Goal: Task Accomplishment & Management: Use online tool/utility

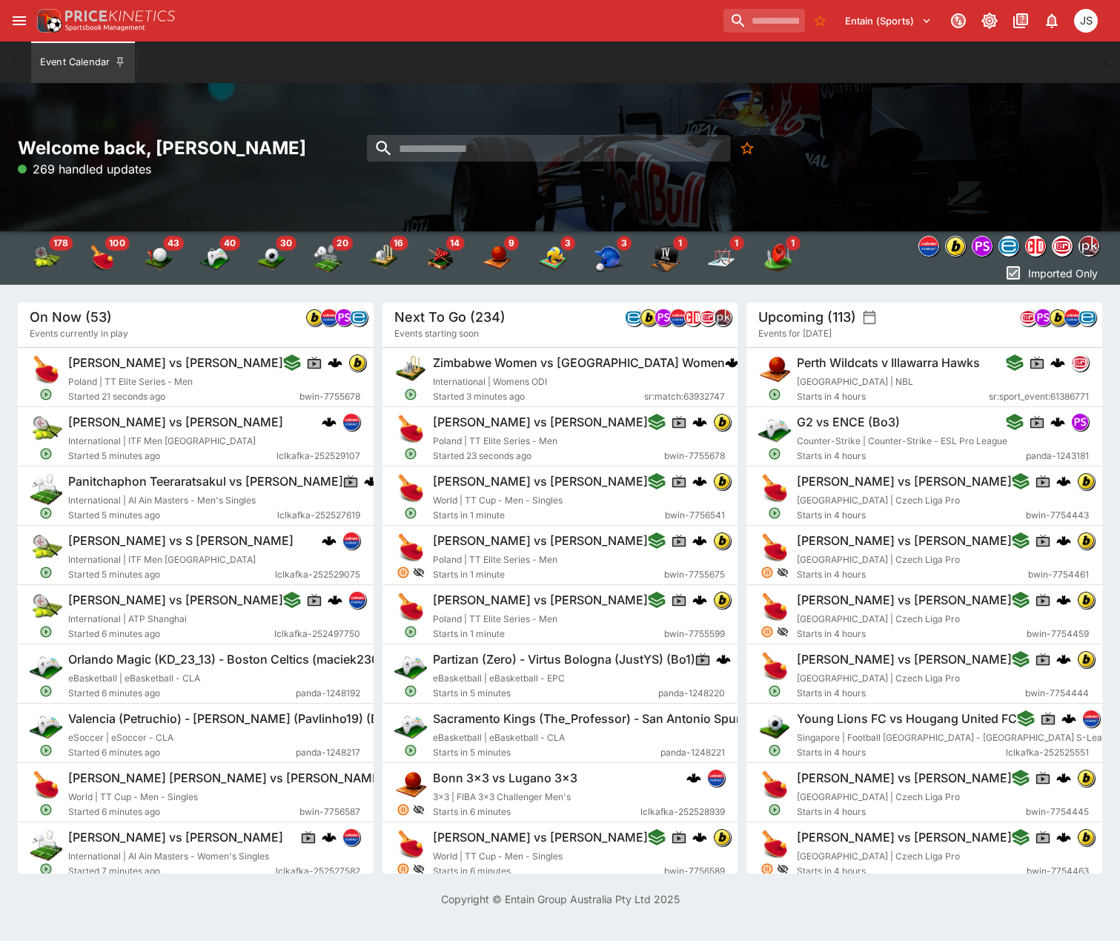
click at [24, 30] on button "open drawer" at bounding box center [19, 20] width 27 height 27
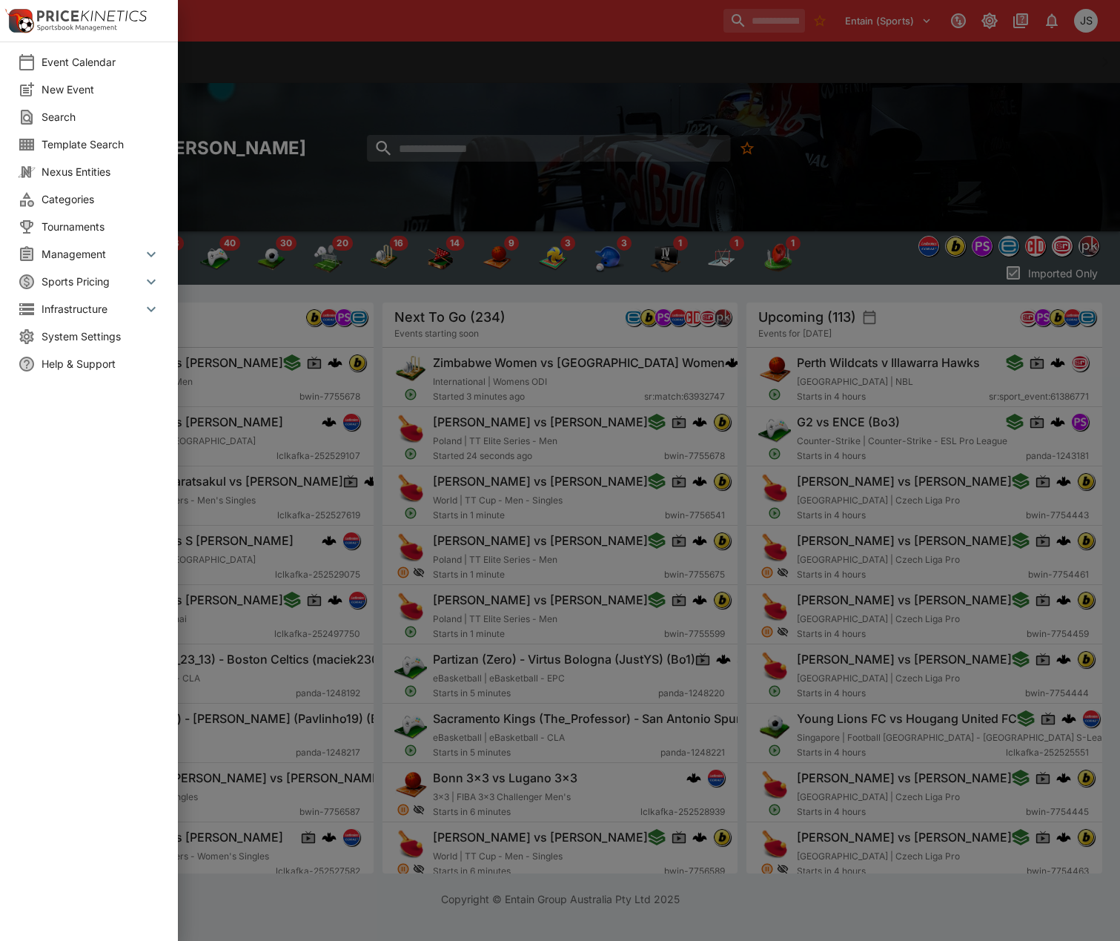
click at [148, 258] on icon at bounding box center [151, 254] width 18 height 18
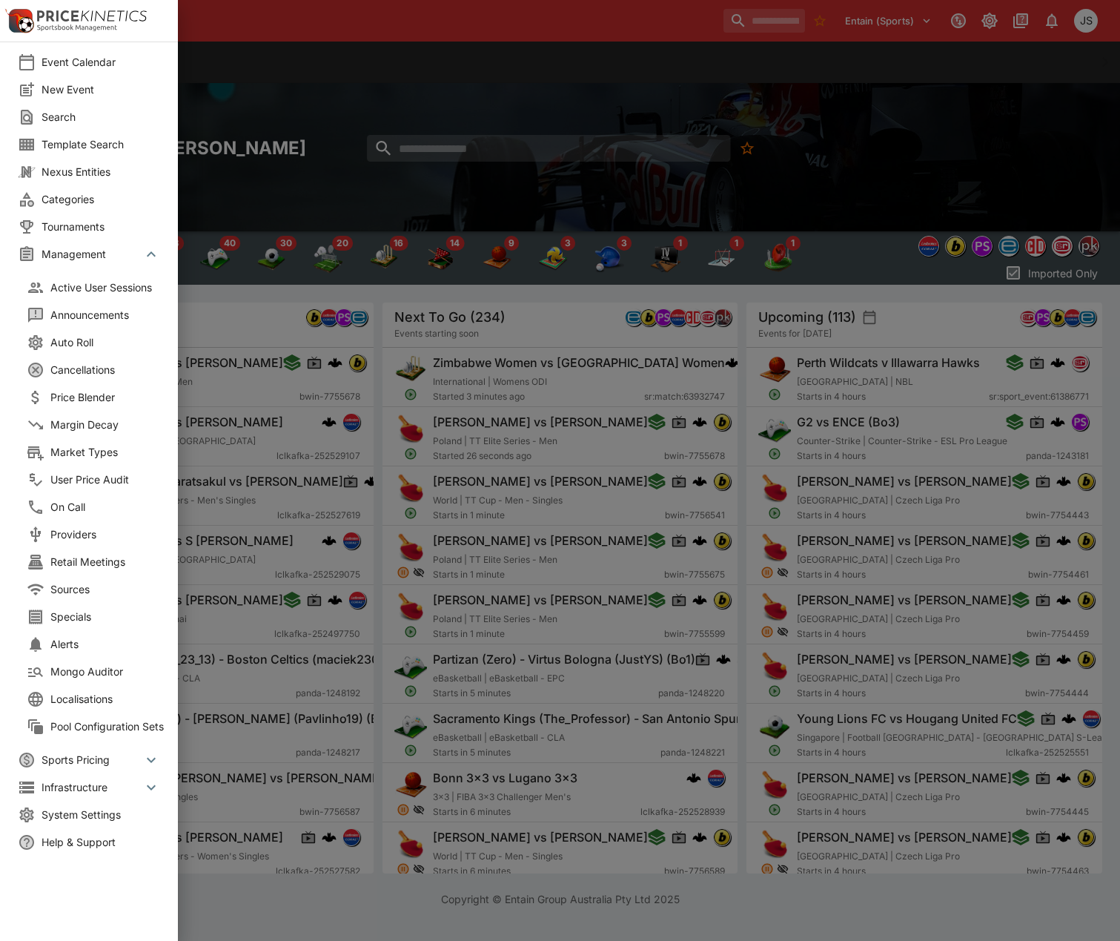
click at [102, 455] on span "Market Types" at bounding box center [109, 452] width 119 height 16
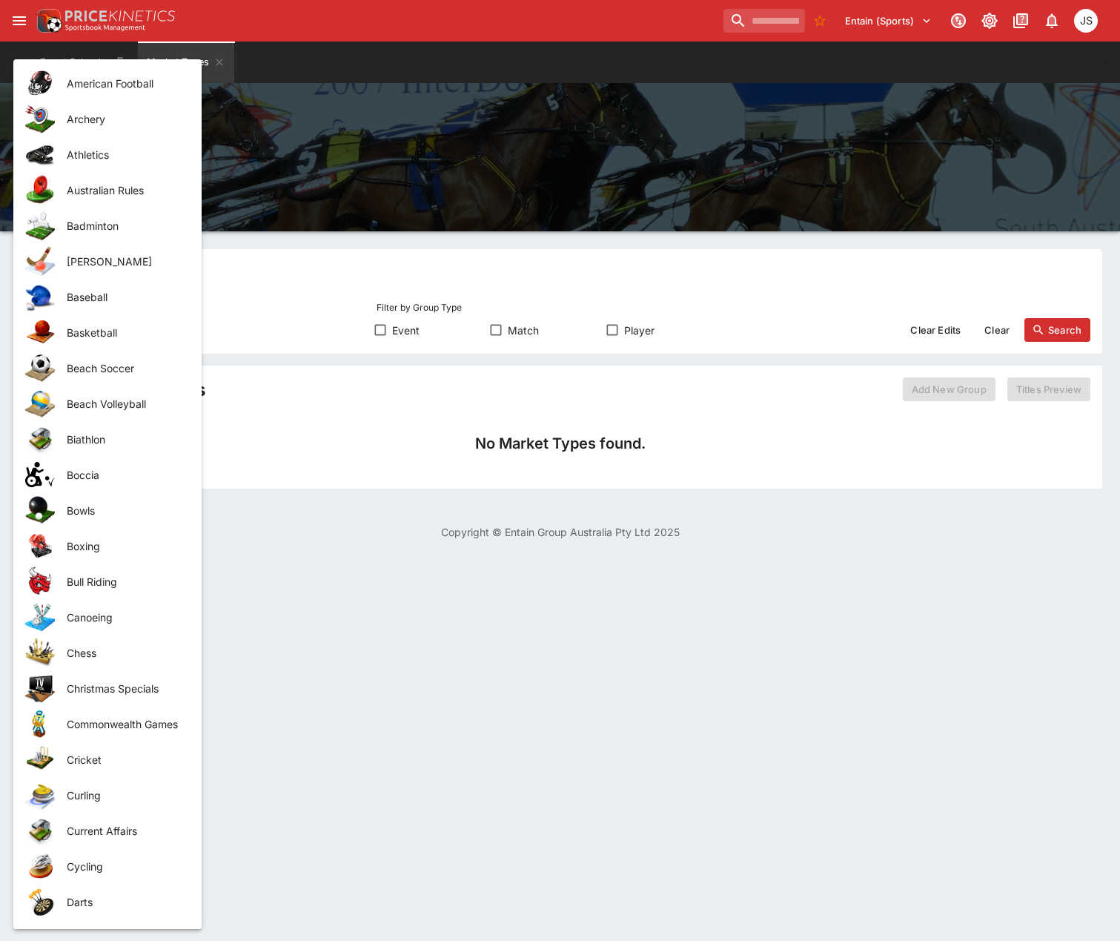
click at [116, 326] on body "Entain (Sports) 0 JS Event Calendar Market Types Welcome back, [PERSON_NAME] Ma…" at bounding box center [560, 278] width 1120 height 557
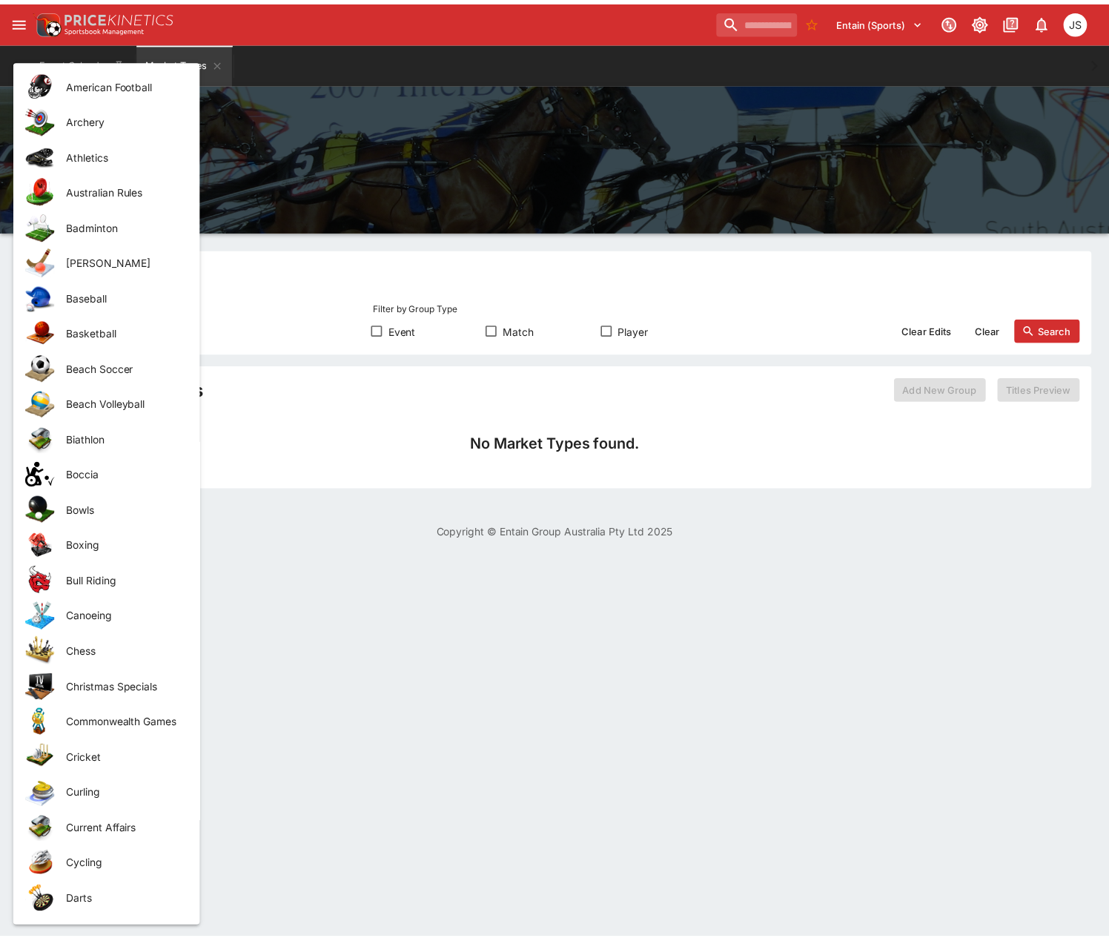
scroll to position [479, 0]
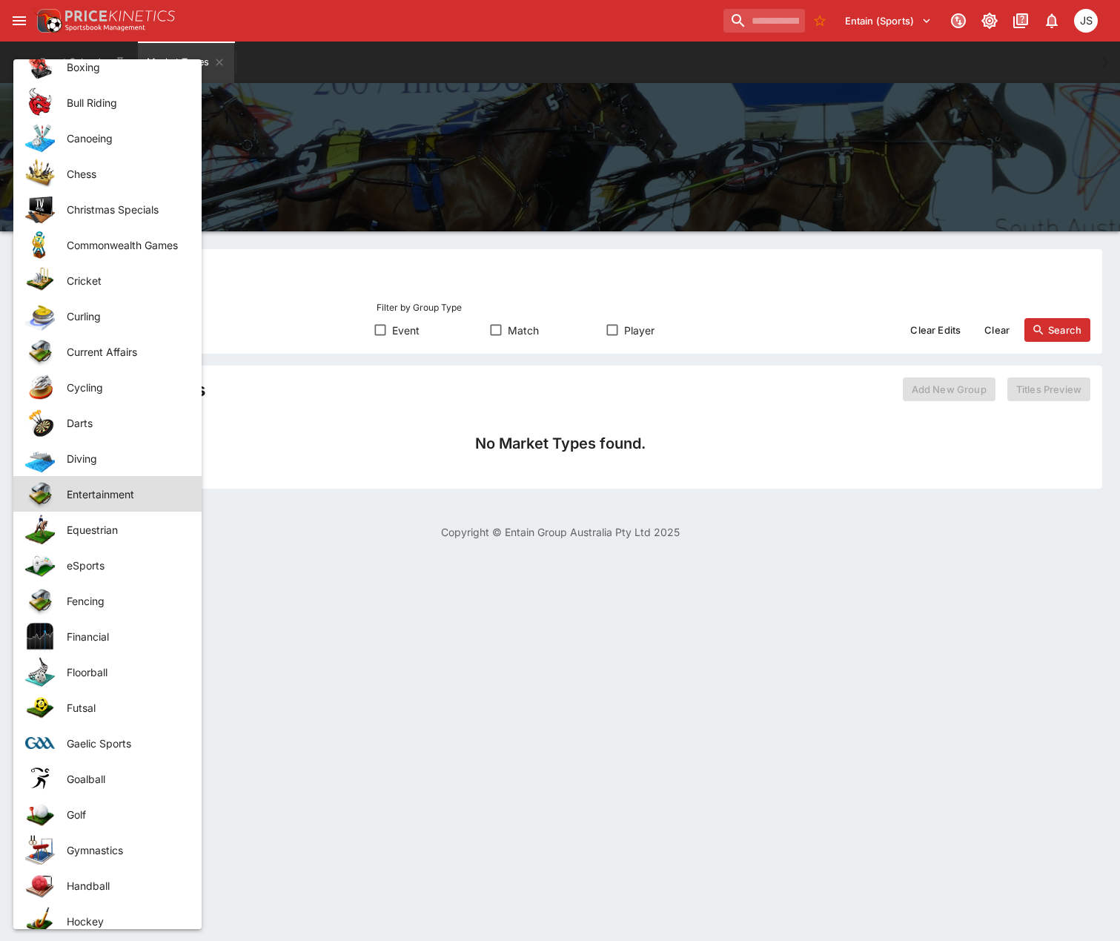
click at [87, 574] on li "eSports" at bounding box center [107, 565] width 188 height 36
type input "*******"
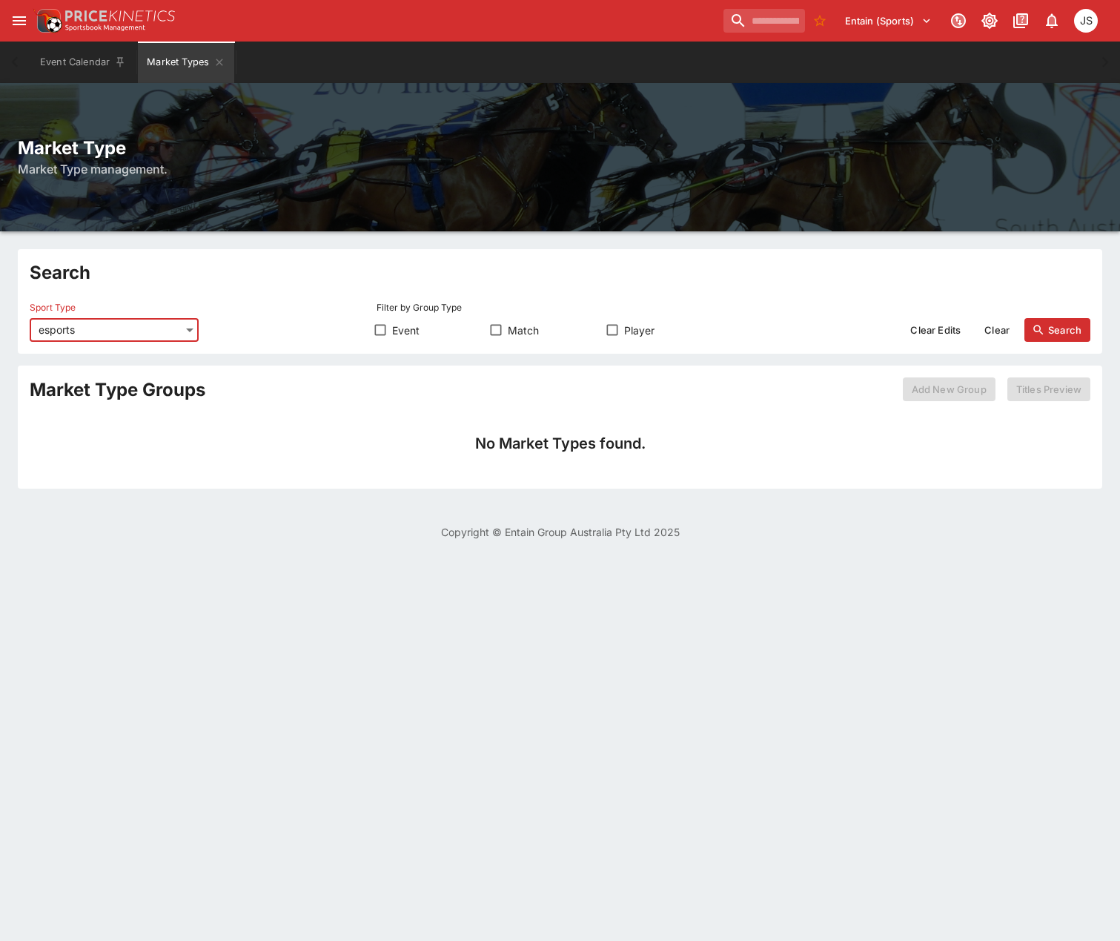
click at [1070, 329] on button "Search" at bounding box center [1057, 330] width 66 height 24
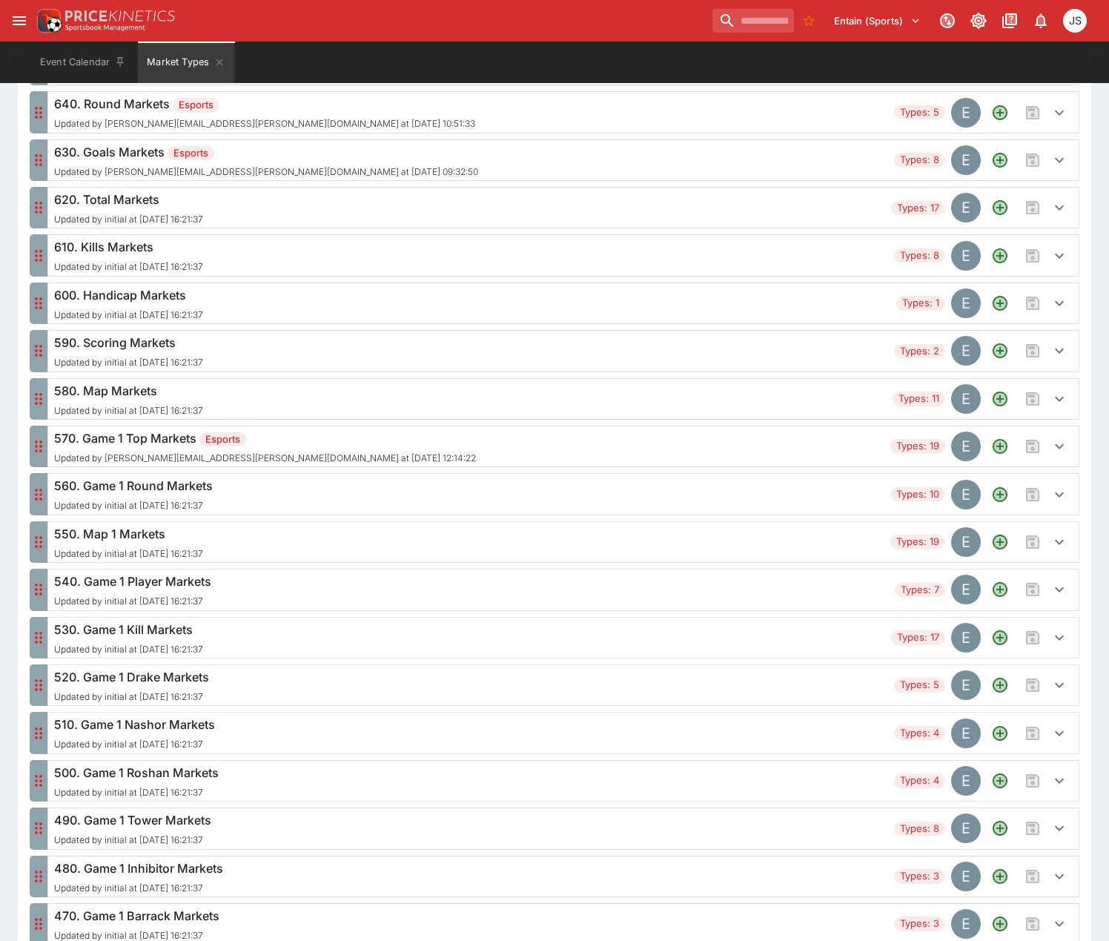
scroll to position [741, 0]
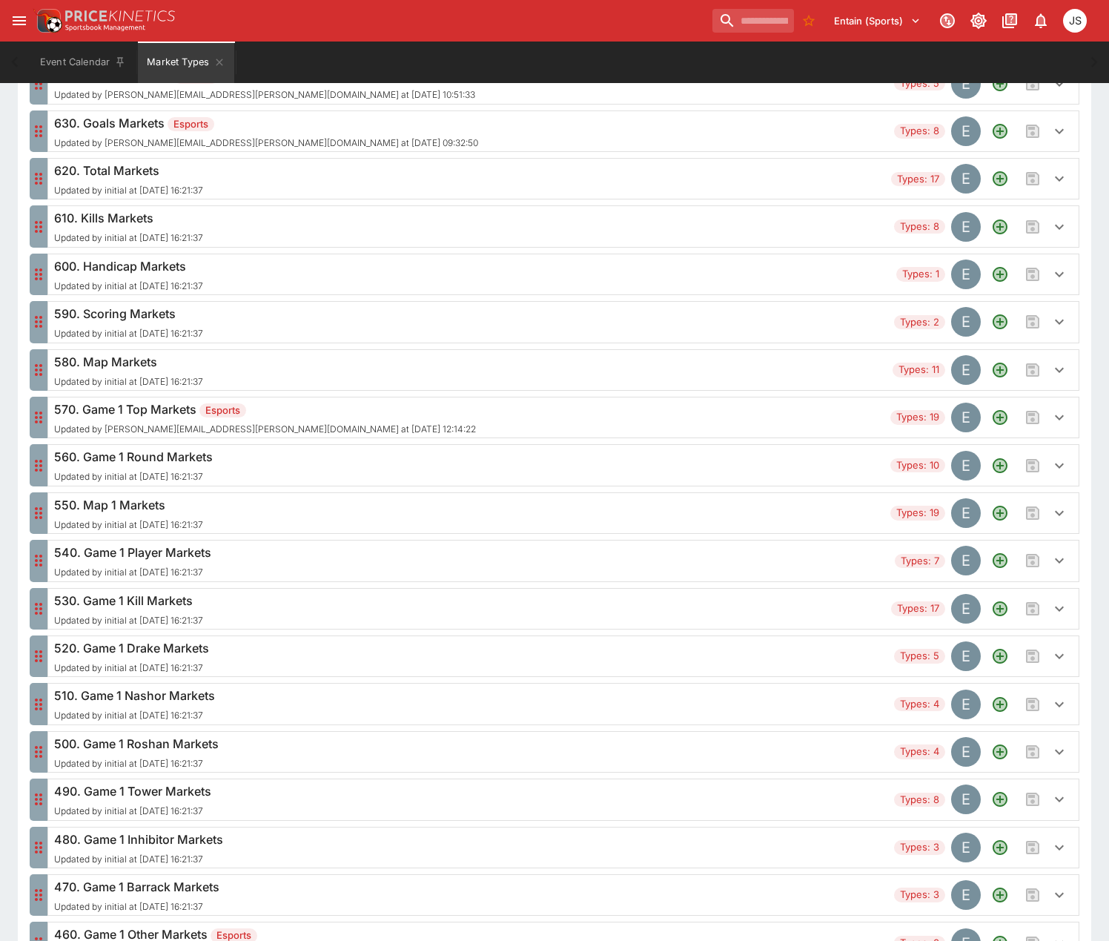
click at [142, 560] on h6 "540. Game 1 Player Markets" at bounding box center [132, 552] width 157 height 18
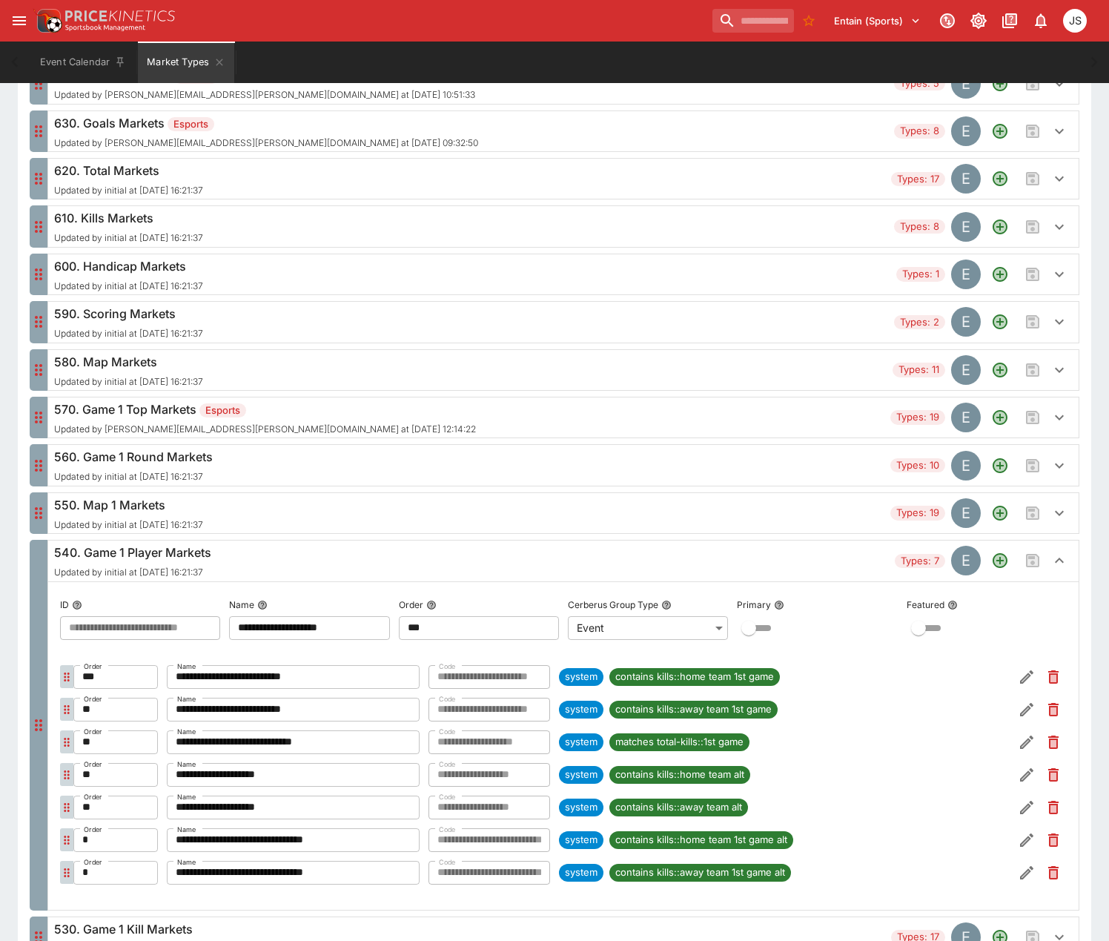
click at [142, 560] on h6 "540. Game 1 Player Markets" at bounding box center [132, 552] width 157 height 18
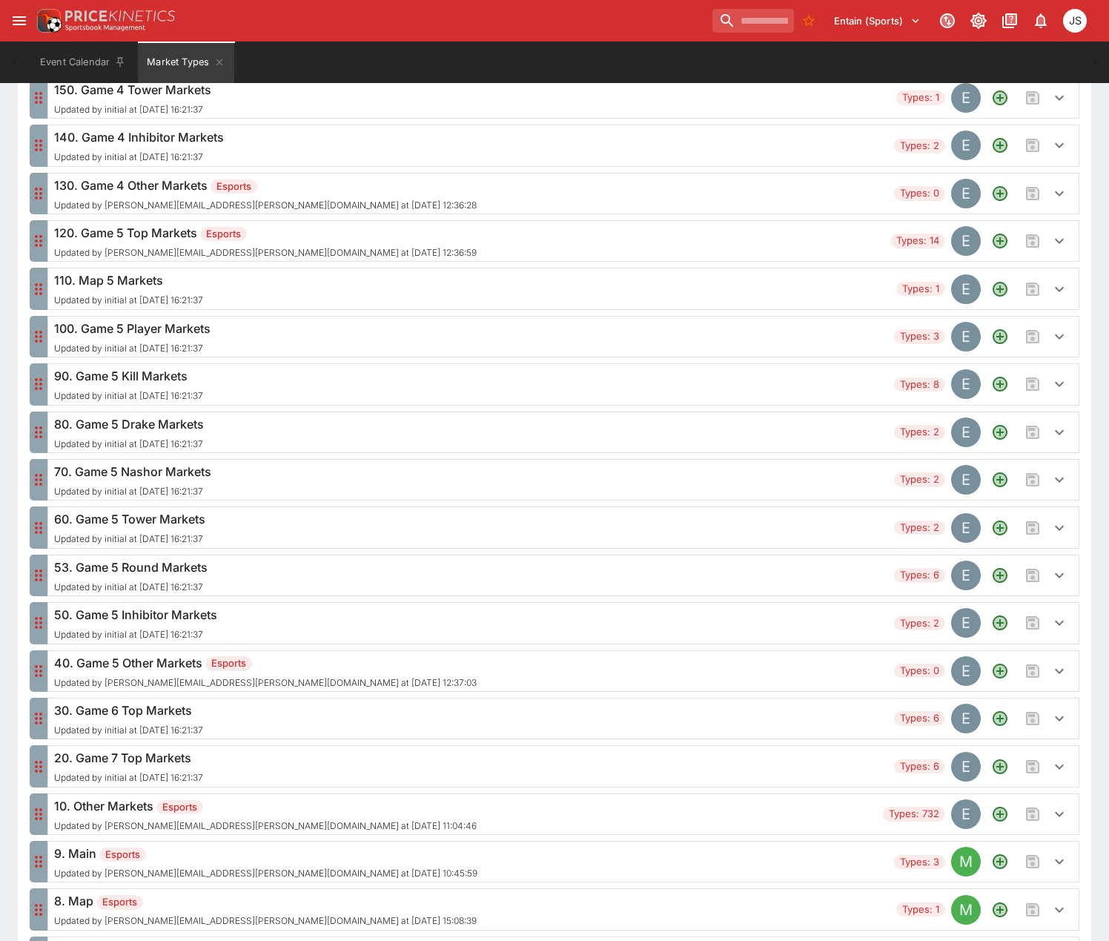
scroll to position [3440, 0]
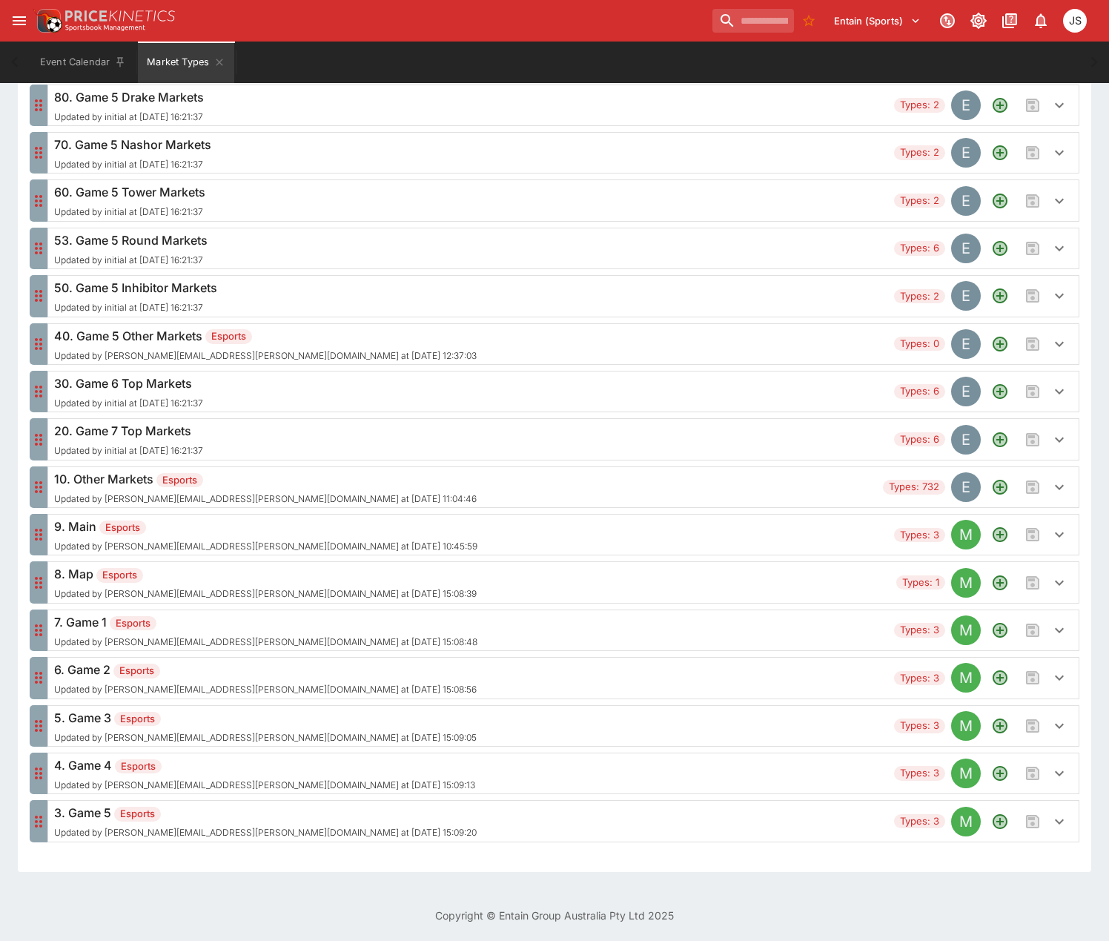
click at [206, 646] on span "Updated by [PERSON_NAME][EMAIL_ADDRESS][PERSON_NAME][DOMAIN_NAME] at [DATE] 15:…" at bounding box center [265, 642] width 423 height 10
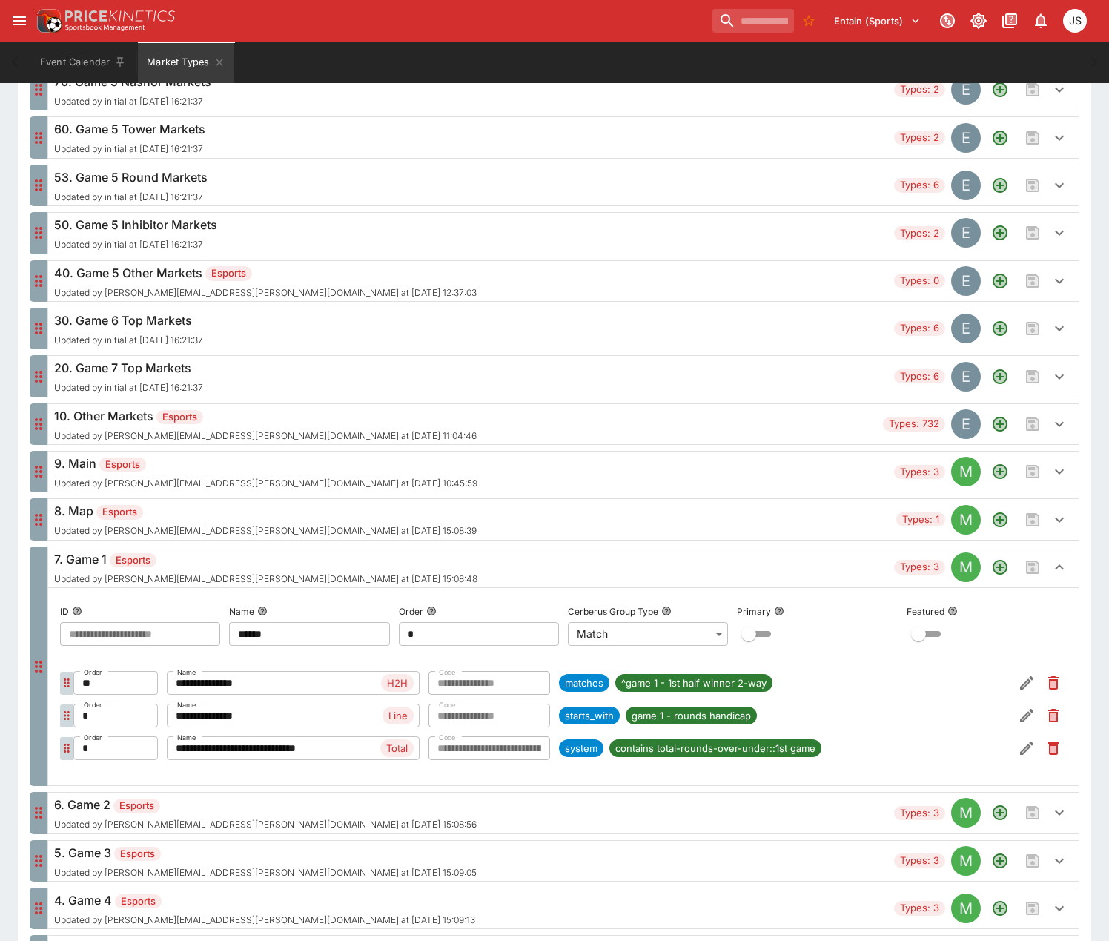
scroll to position [3588, 0]
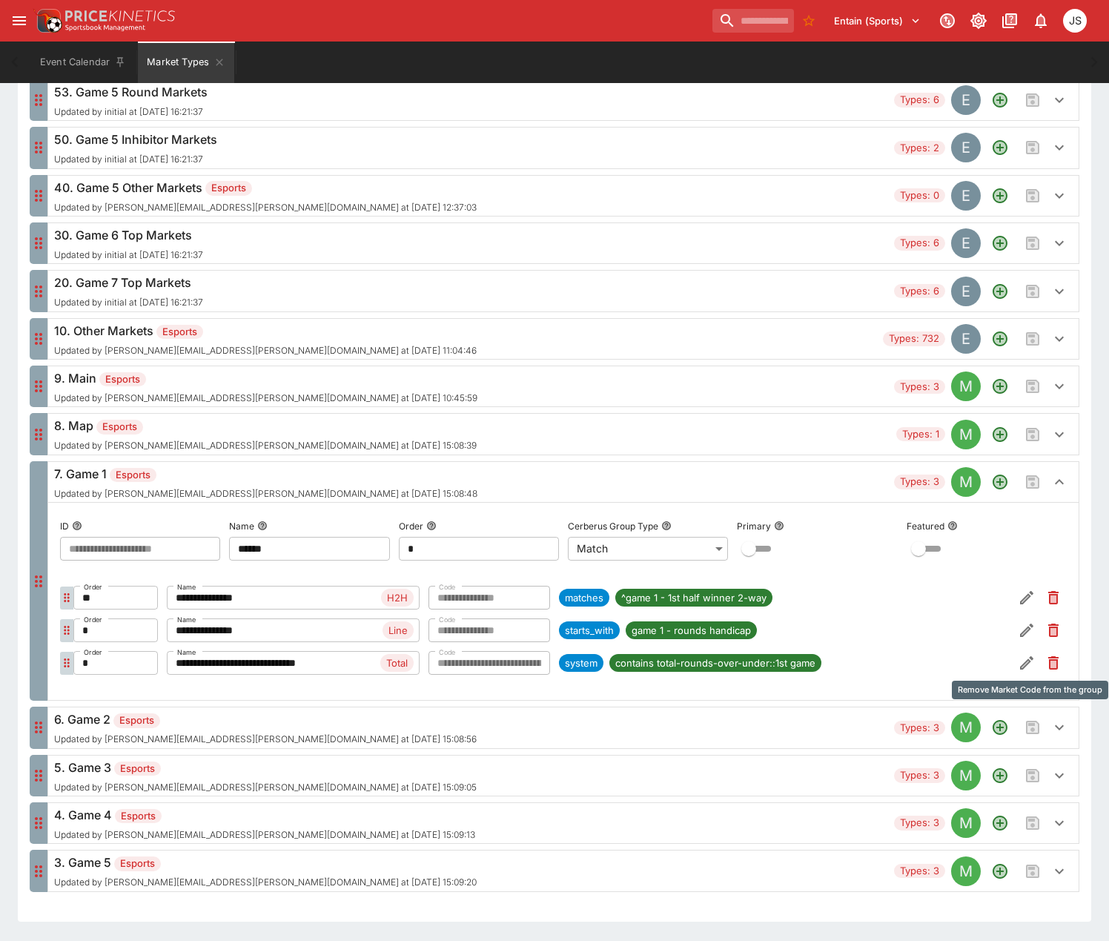
click at [1059, 660] on icon "Remove Market Code from the group" at bounding box center [1053, 663] width 18 height 18
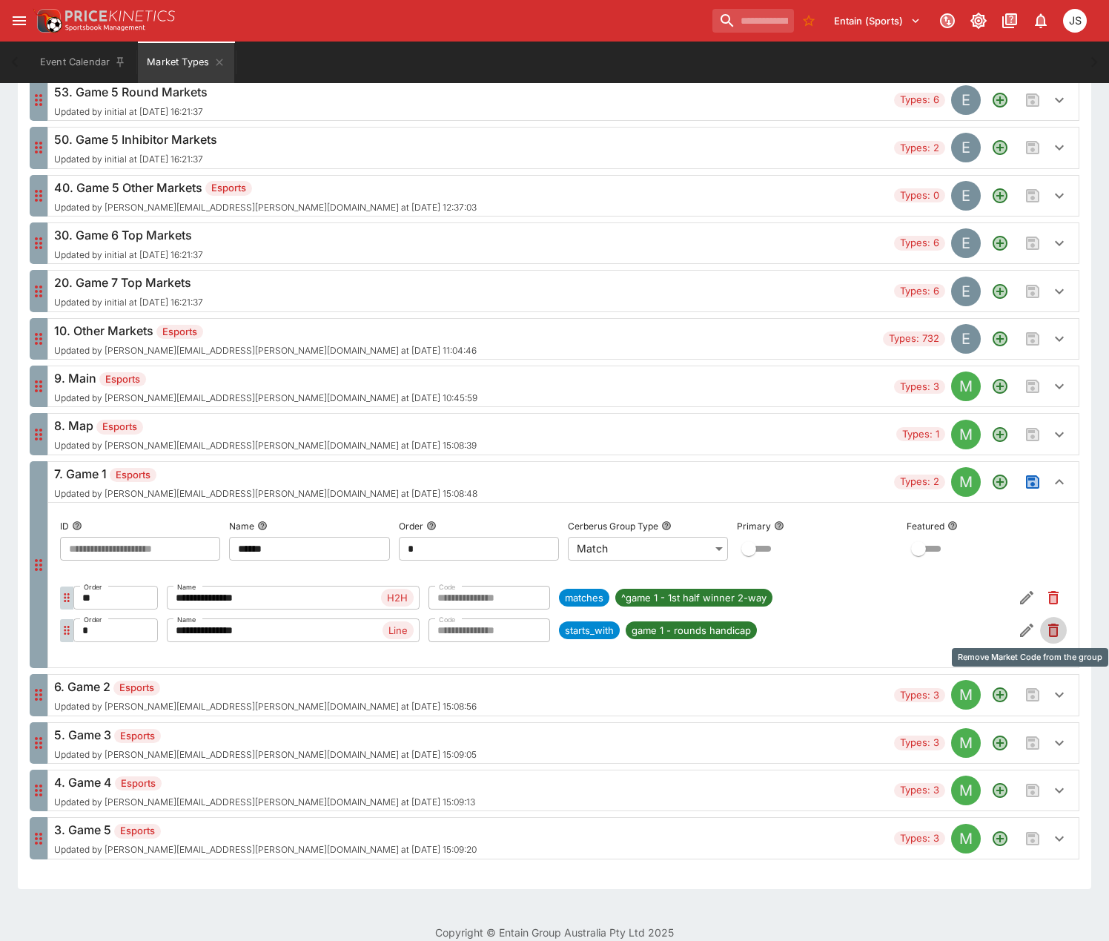
click at [1055, 632] on icon "Remove Market Code from the group" at bounding box center [1053, 631] width 6 height 7
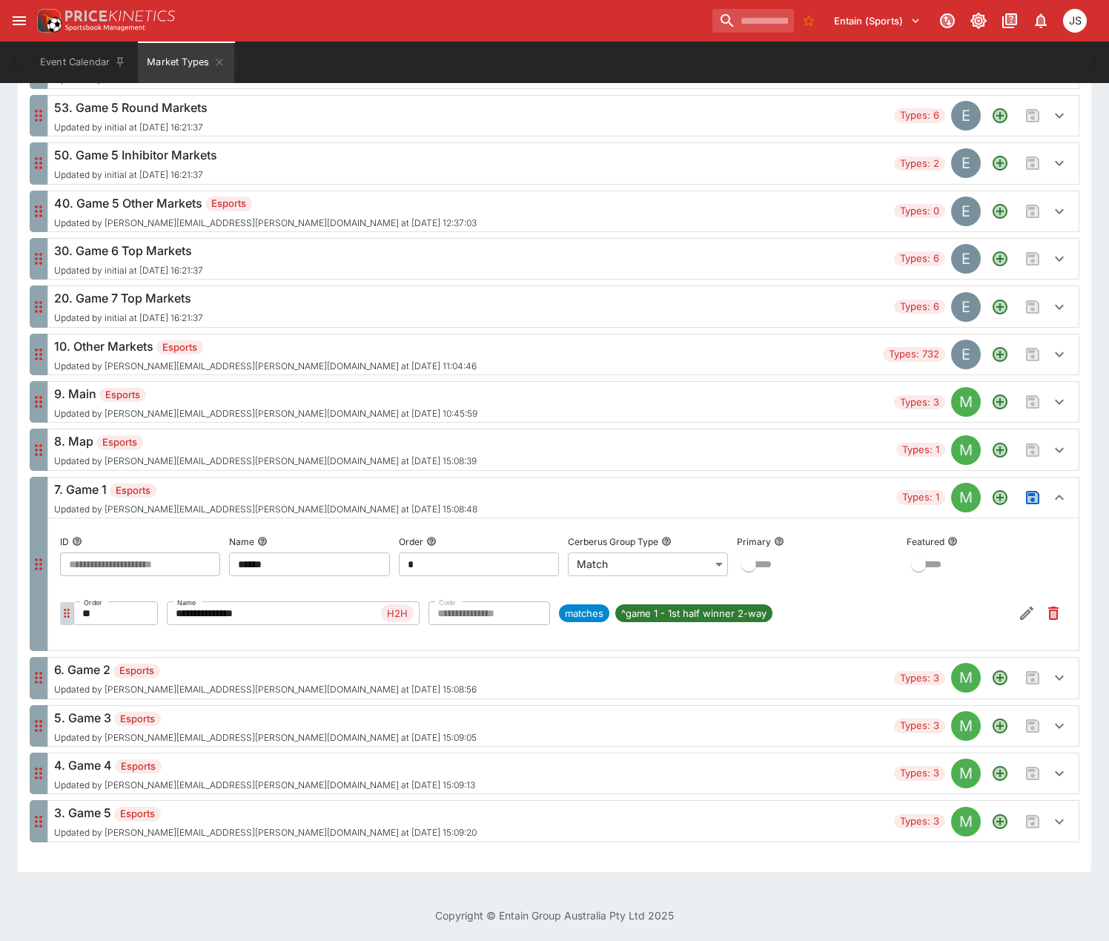
scroll to position [3573, 0]
click at [1035, 497] on icon "Save changes to the Market Type group" at bounding box center [1032, 497] width 10 height 10
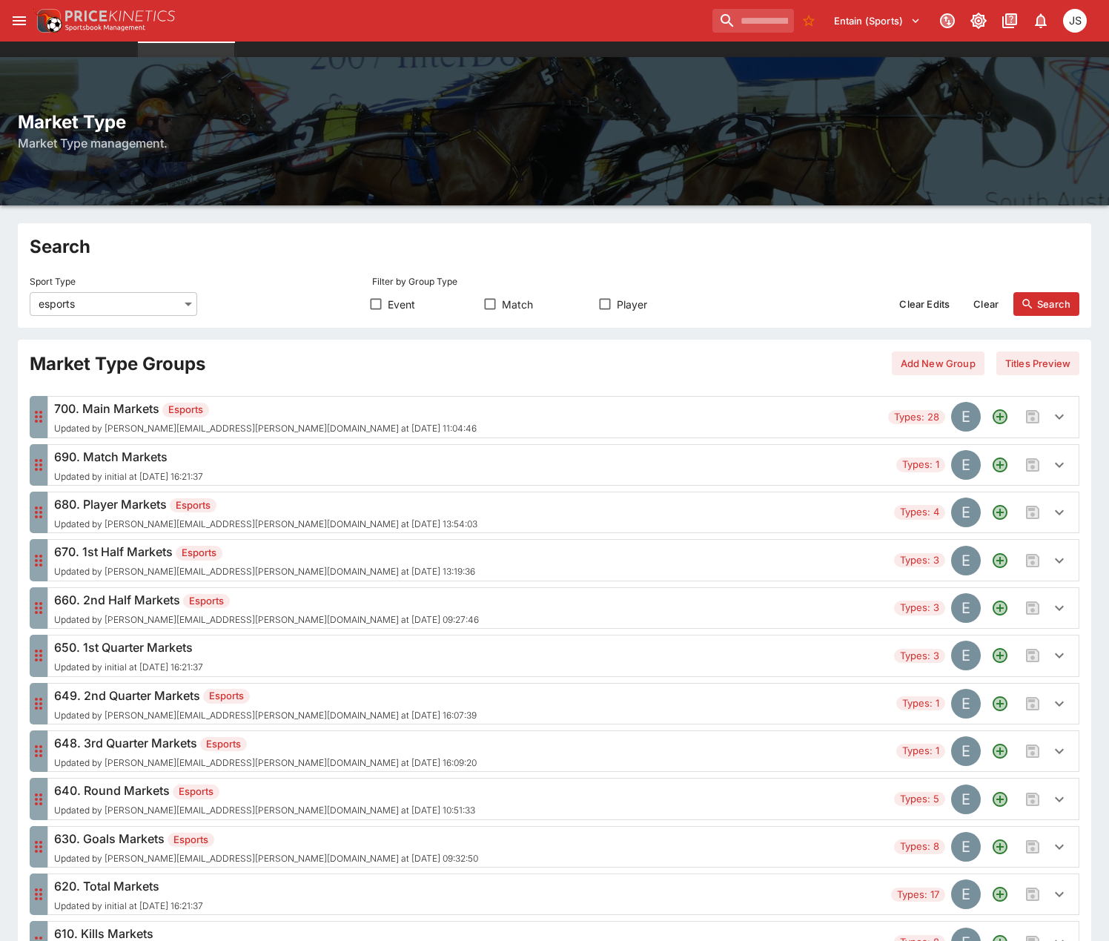
scroll to position [0, 0]
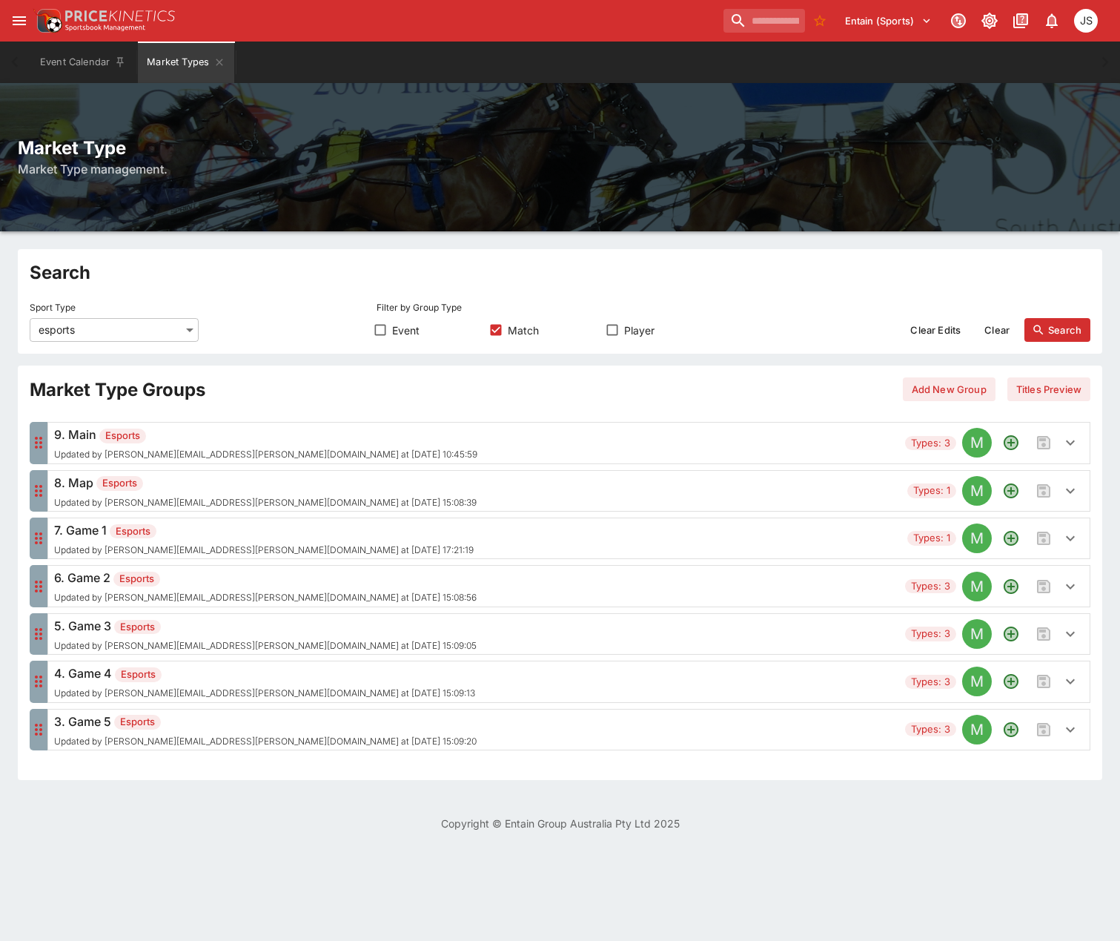
click at [328, 490] on h6 "8. Map Esports" at bounding box center [265, 483] width 422 height 18
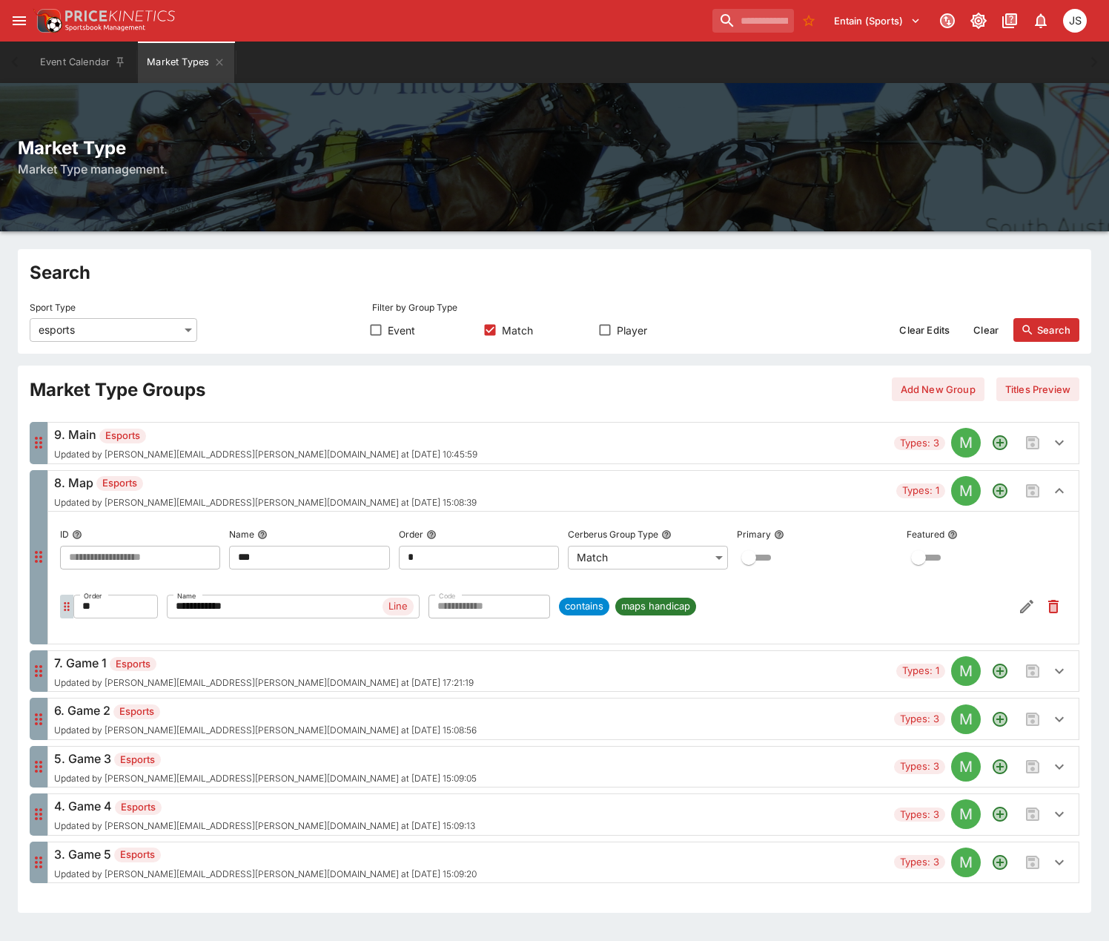
click at [488, 733] on div "6. Game 2 Esports Updated by [PERSON_NAME][EMAIL_ADDRESS][PERSON_NAME][DOMAIN_N…" at bounding box center [471, 718] width 834 height 34
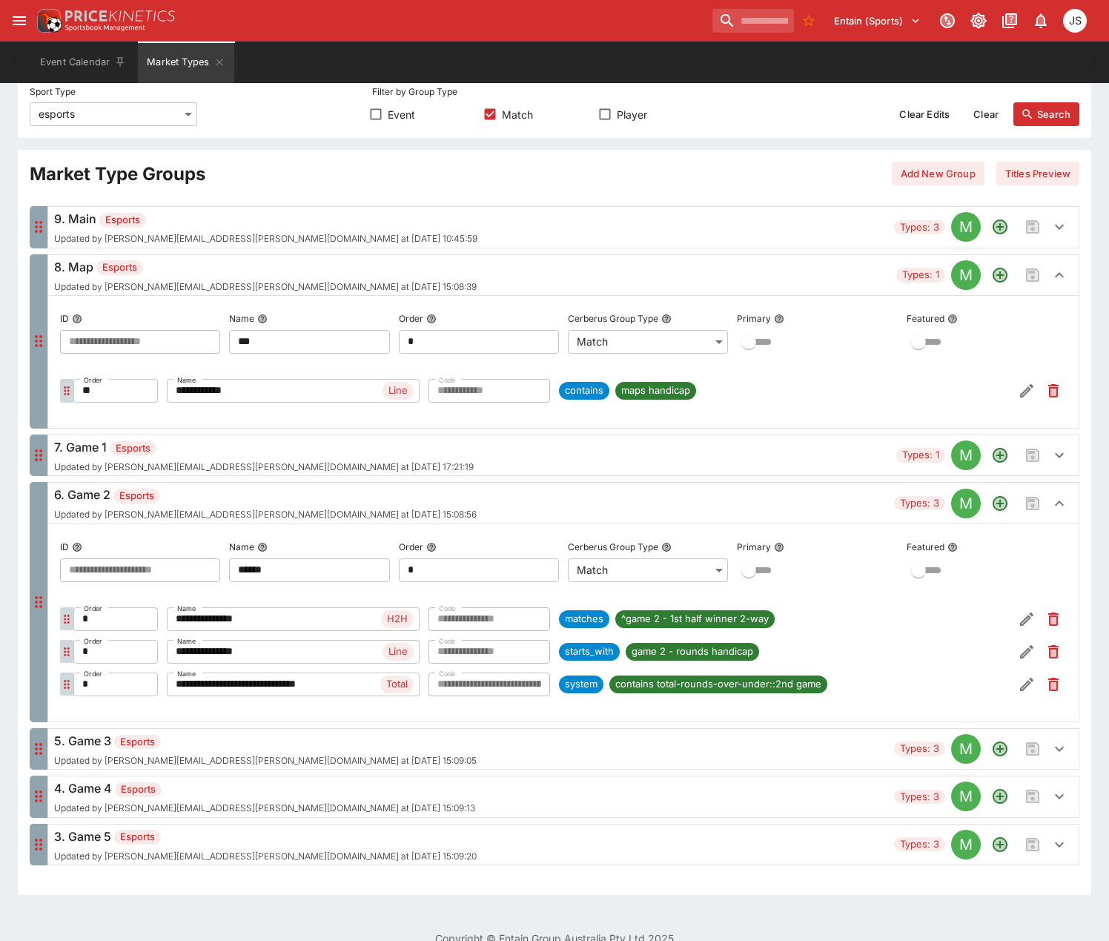
scroll to position [222, 0]
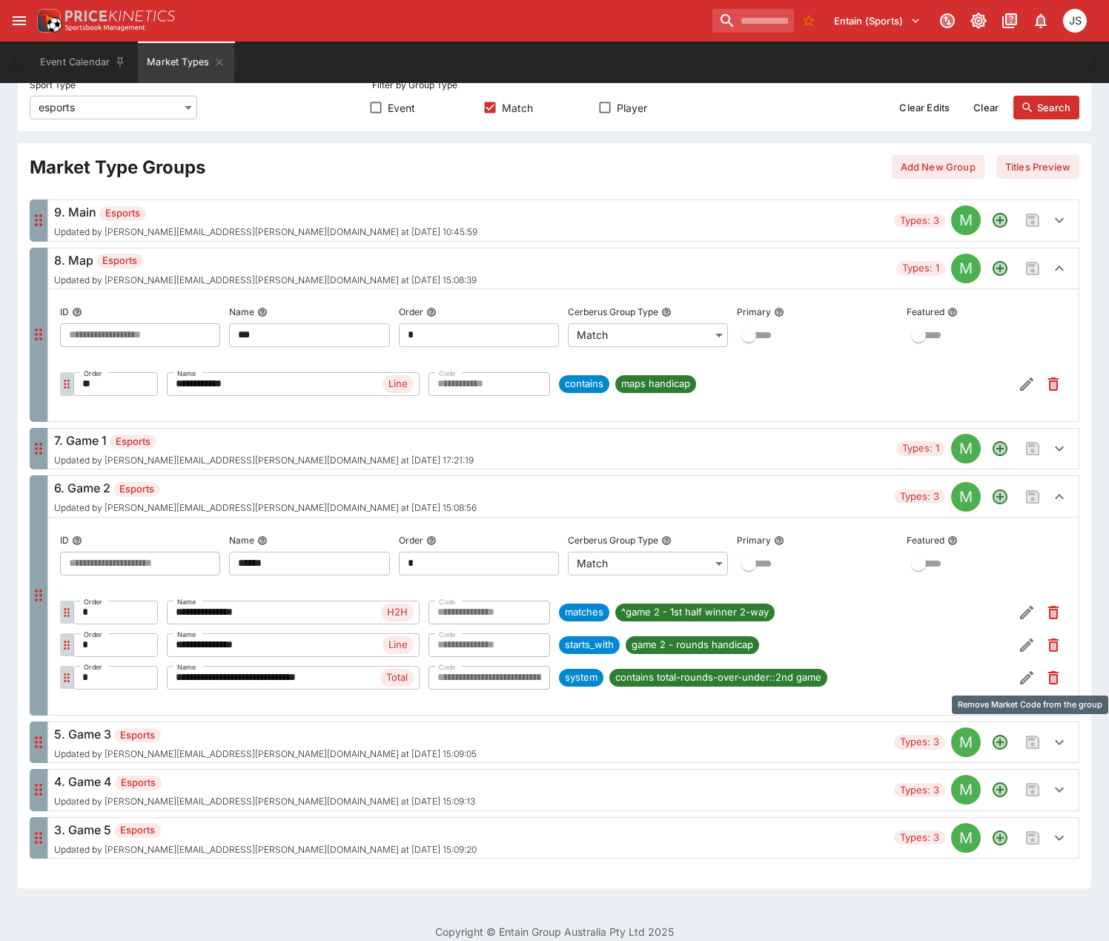
click at [1052, 683] on icon "Remove Market Code from the group" at bounding box center [1053, 677] width 10 height 13
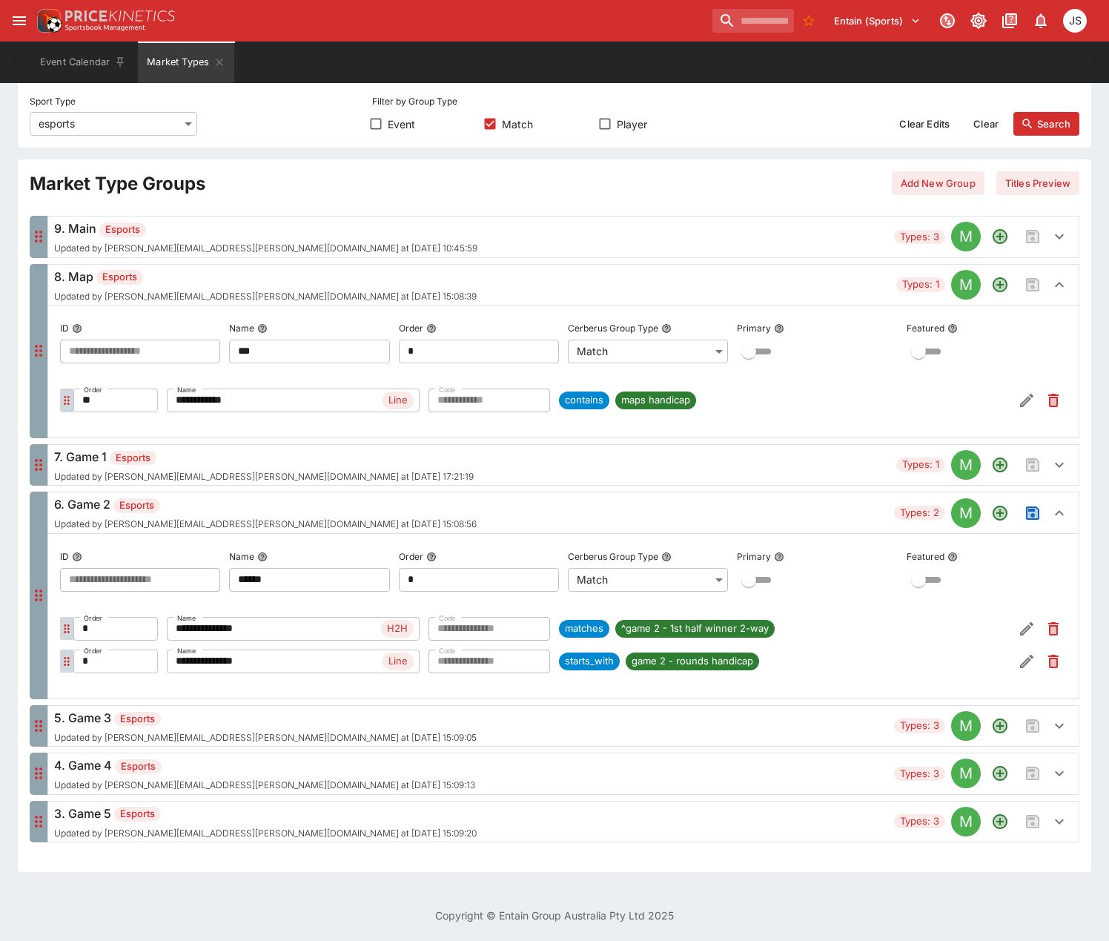
scroll to position [206, 0]
click at [1058, 660] on icon "Remove Market Code from the group" at bounding box center [1053, 661] width 18 height 18
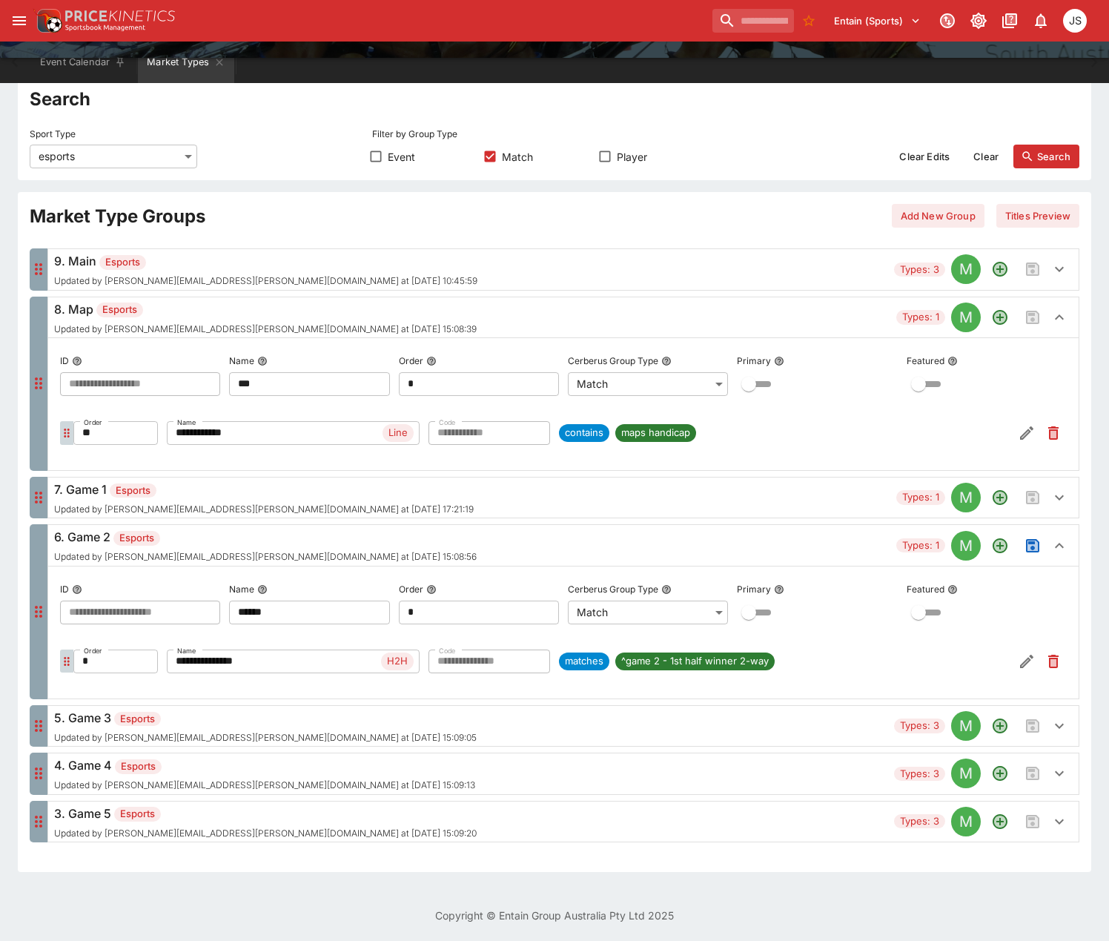
scroll to position [173, 0]
click at [1031, 543] on icon "Save changes to the Market Type group" at bounding box center [1032, 545] width 13 height 13
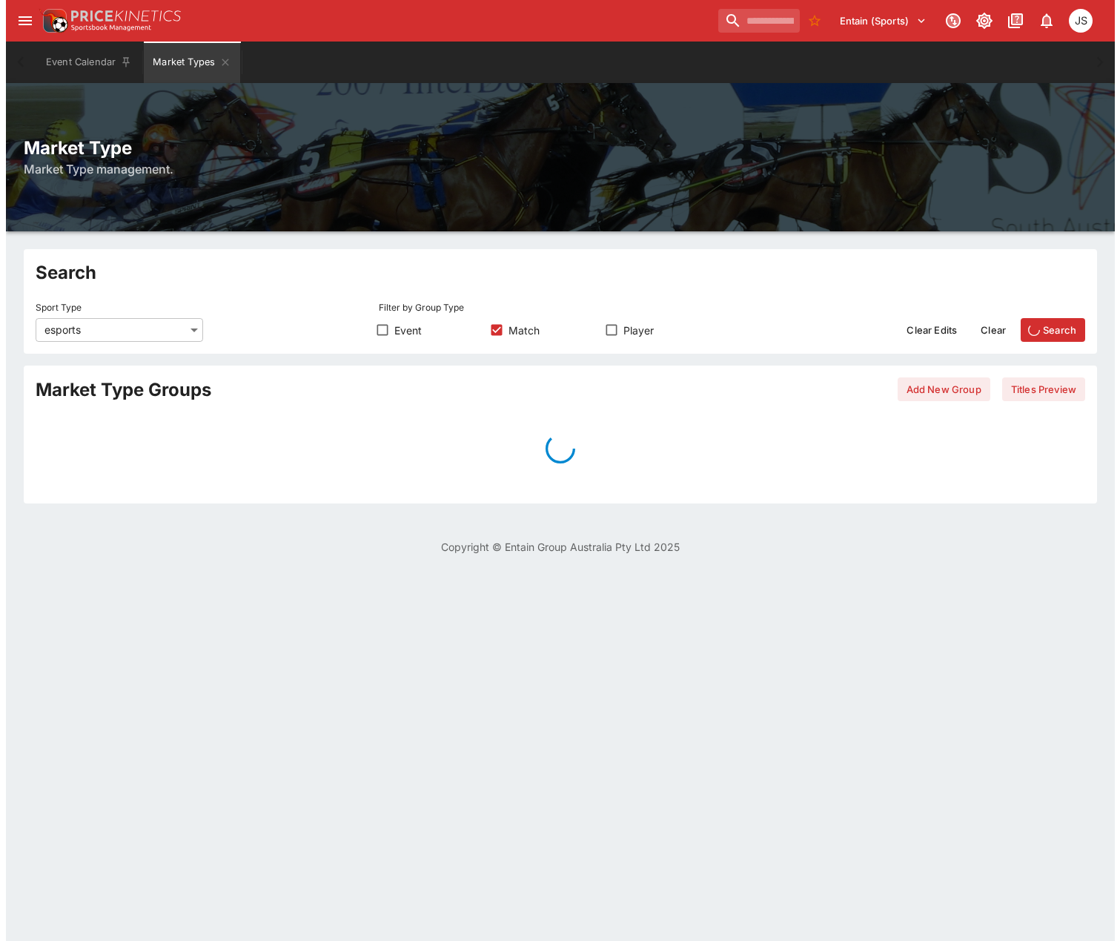
scroll to position [0, 0]
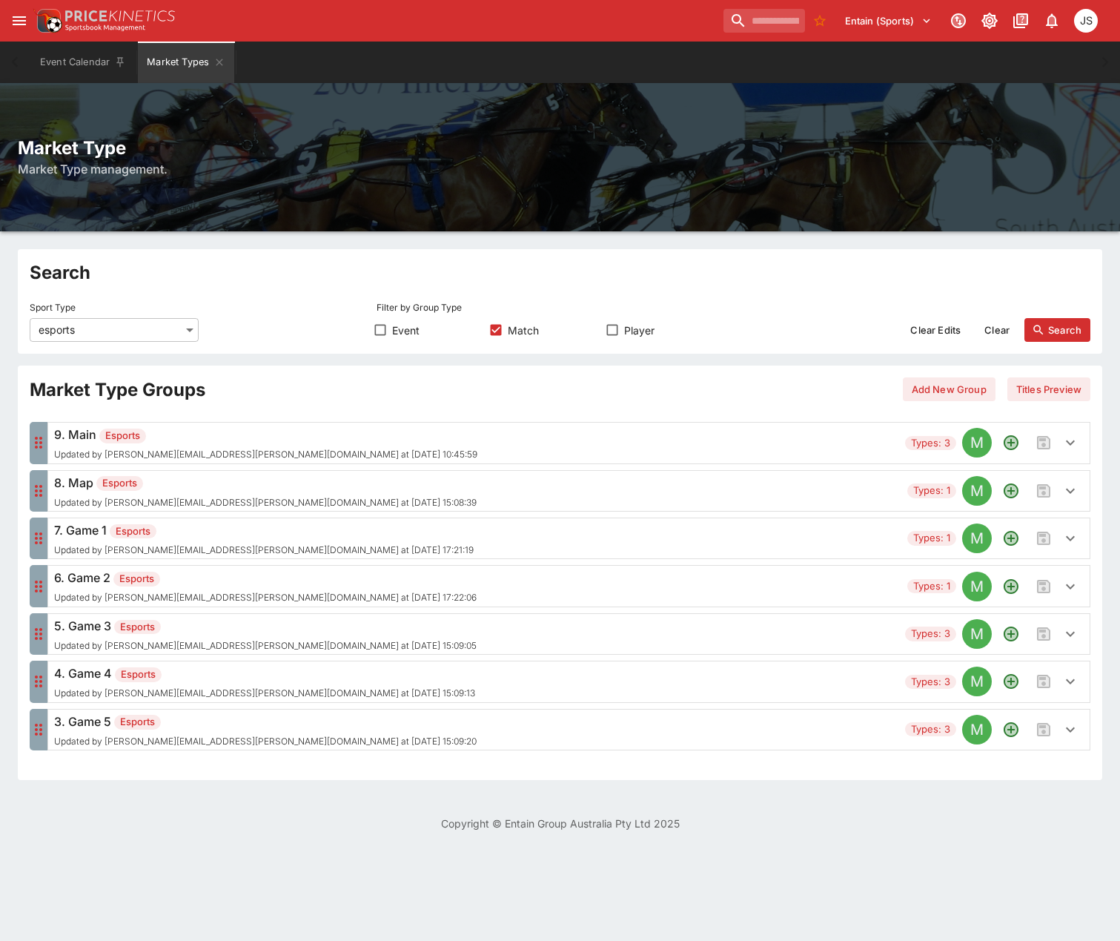
click at [231, 582] on h6 "6. Game 2 Esports" at bounding box center [265, 577] width 422 height 18
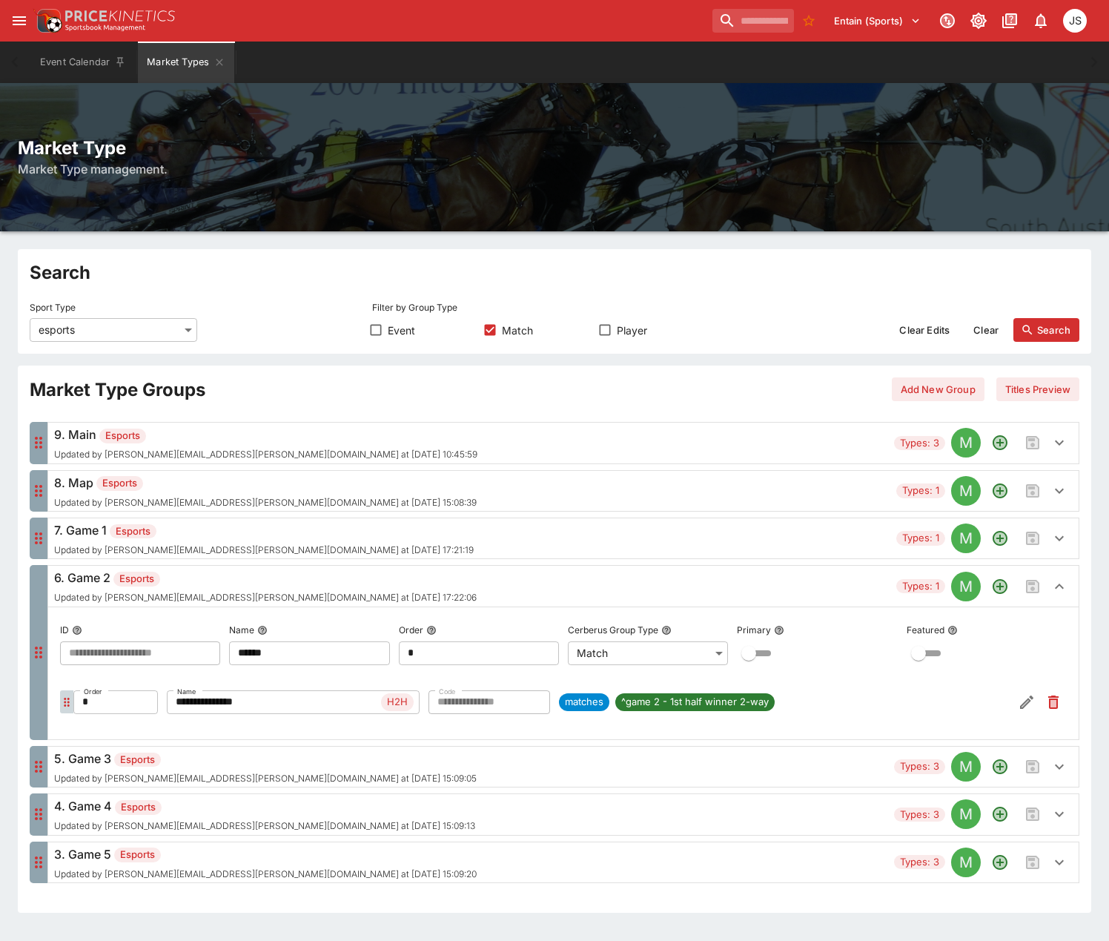
click at [255, 576] on h6 "6. Game 2 Esports" at bounding box center [265, 577] width 422 height 18
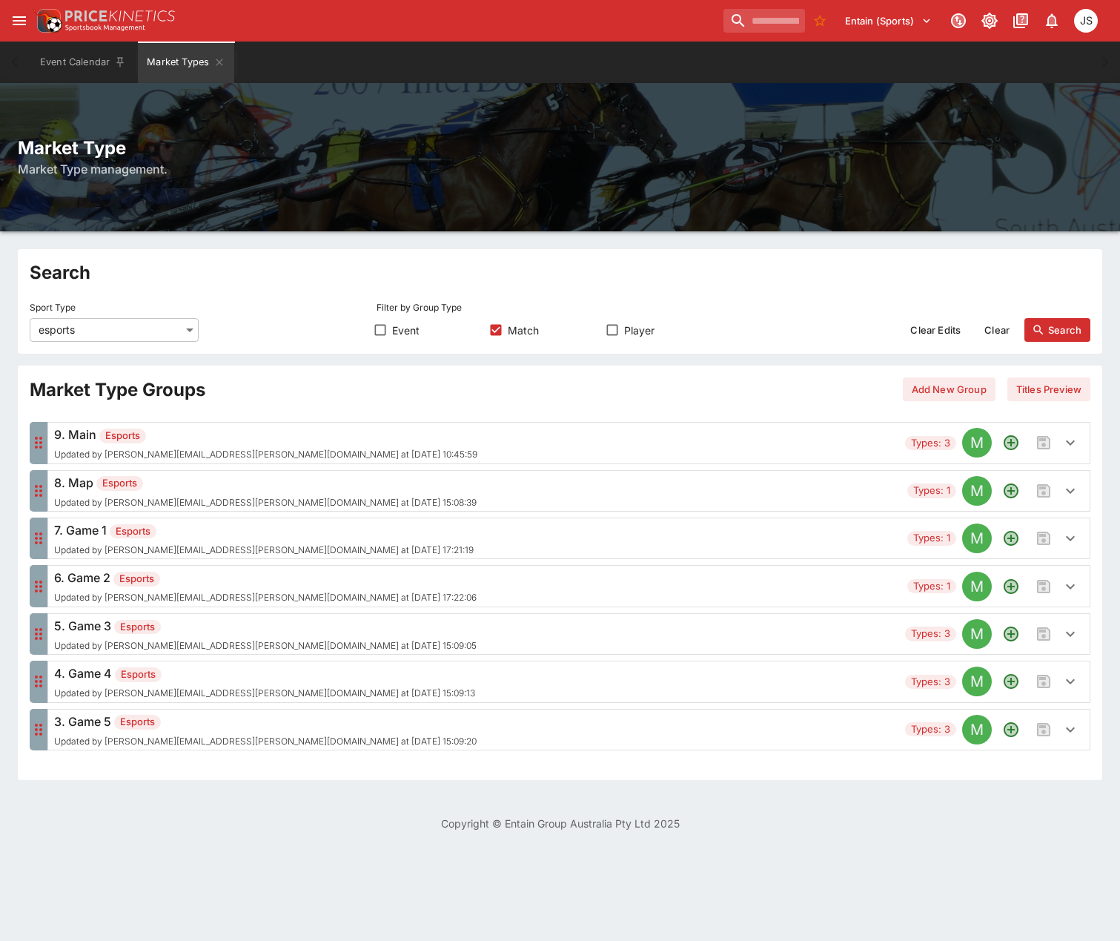
click at [256, 635] on div "5. Game 3 Esports Updated by [PERSON_NAME][EMAIL_ADDRESS][PERSON_NAME][DOMAIN_N…" at bounding box center [265, 634] width 422 height 34
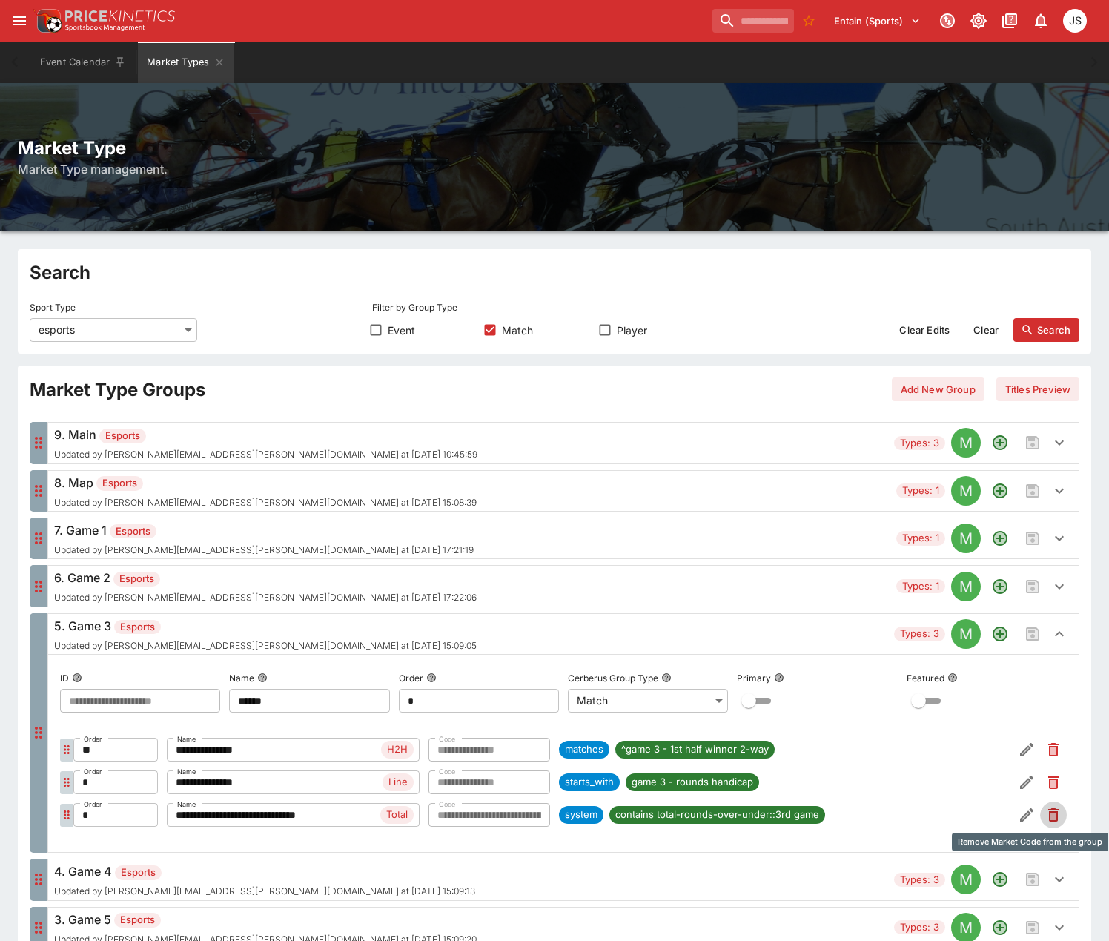
click at [1053, 818] on icon "Remove Market Code from the group" at bounding box center [1053, 815] width 6 height 7
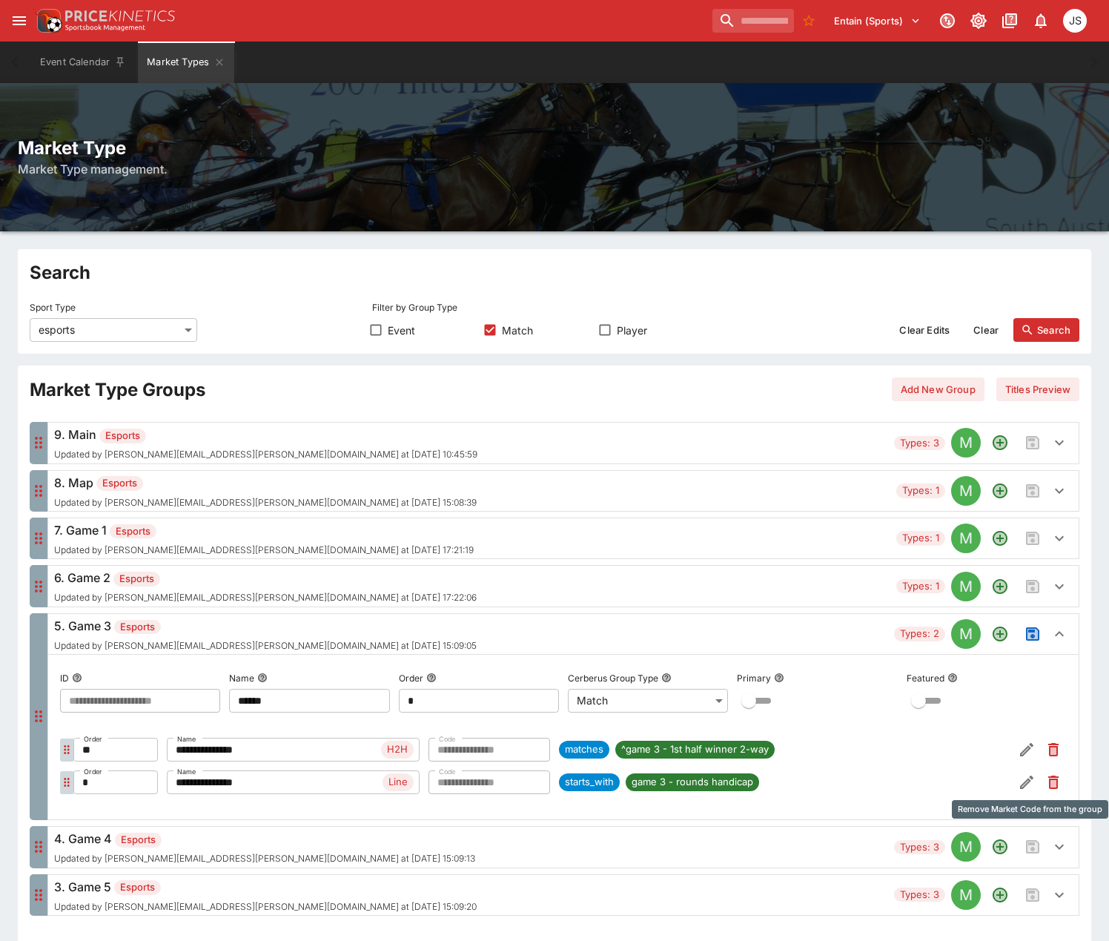
click at [1054, 779] on icon "Remove Market Code from the group" at bounding box center [1053, 781] width 10 height 13
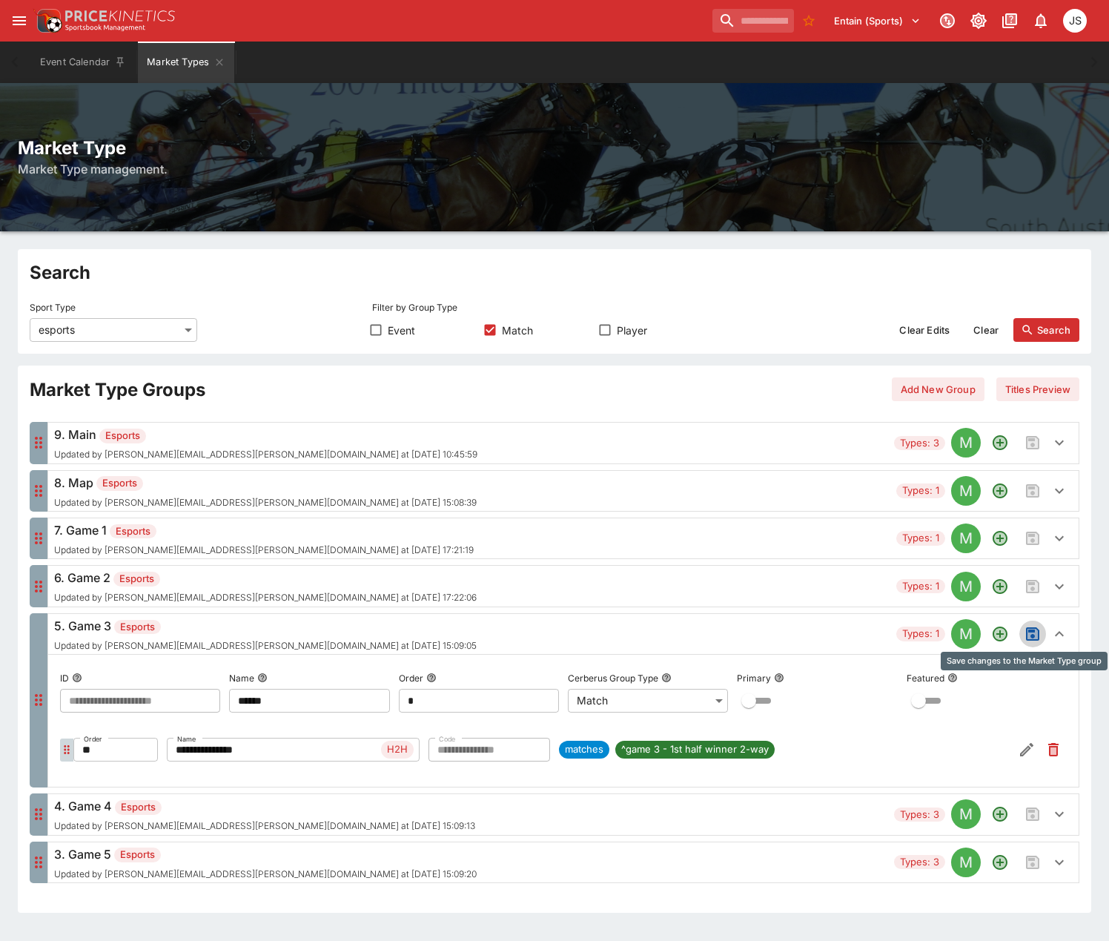
click at [1034, 632] on icon "Save changes to the Market Type group" at bounding box center [1032, 634] width 10 height 10
